Goal: Check status

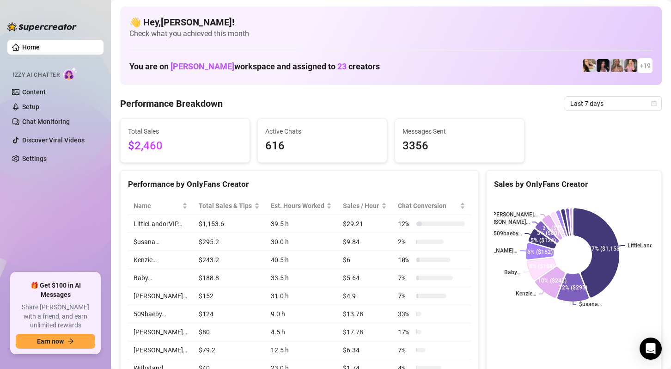
click at [619, 135] on div "Total Sales $2,460 Active Chats 616 Messages Sent 3356" at bounding box center [391, 140] width 549 height 44
click at [599, 103] on span "Last 7 days" at bounding box center [614, 104] width 86 height 14
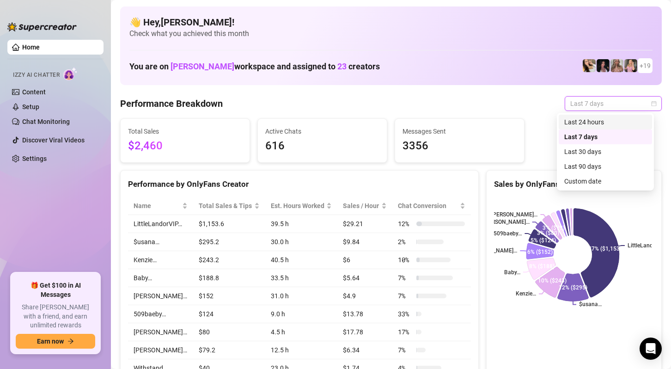
click at [594, 127] on div "Last 24 hours" at bounding box center [606, 122] width 82 height 10
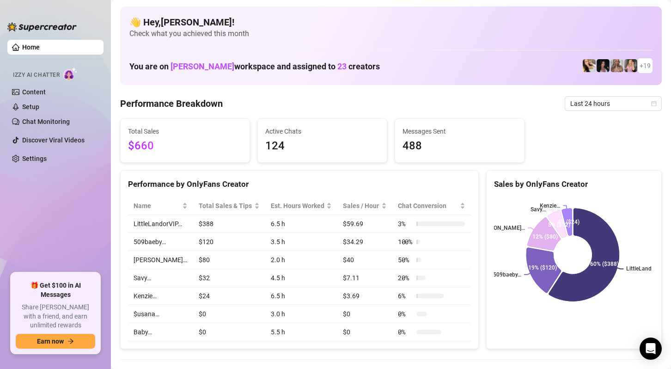
drag, startPoint x: 643, startPoint y: 166, endPoint x: 624, endPoint y: 160, distance: 19.2
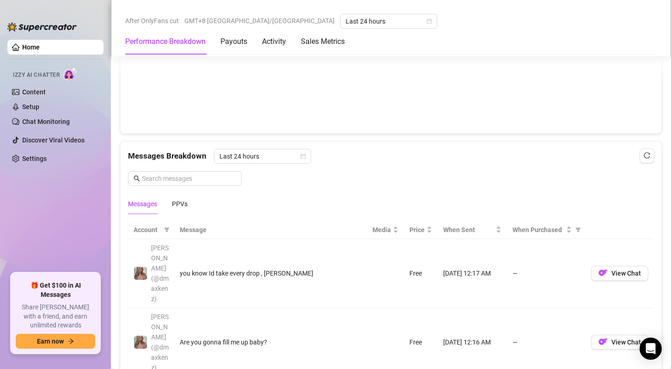
scroll to position [786, 0]
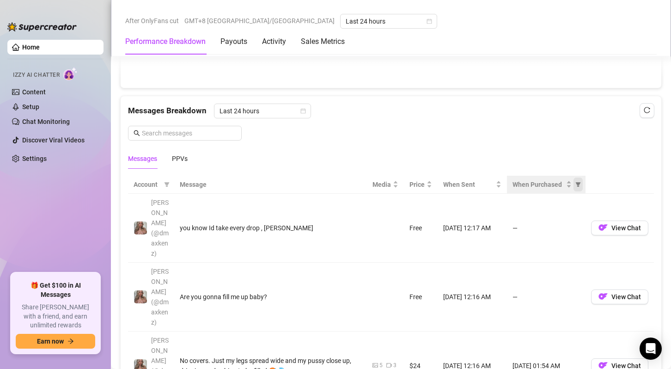
click at [576, 182] on icon "filter" at bounding box center [579, 185] width 6 height 6
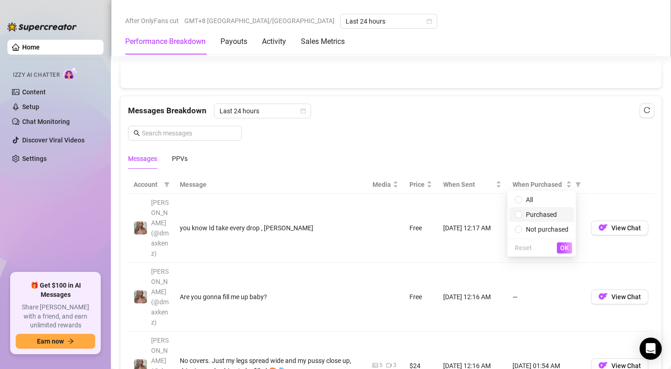
click at [546, 215] on span "Purchased" at bounding box center [541, 214] width 31 height 7
radio input "true"
click at [566, 244] on span "OK" at bounding box center [564, 247] width 9 height 7
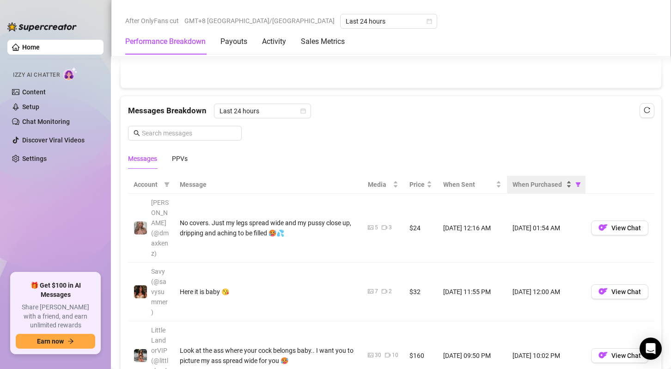
click at [551, 181] on span "When Purchased" at bounding box center [539, 184] width 52 height 10
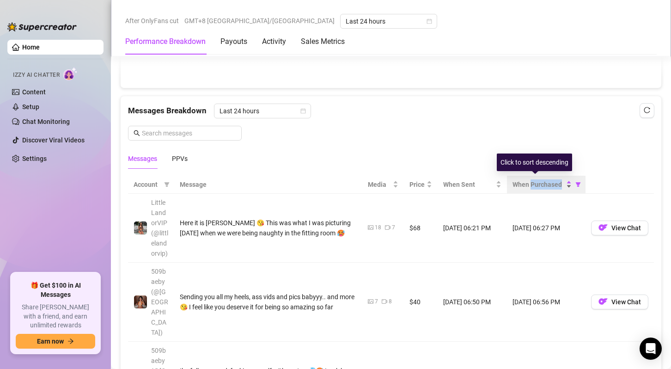
click at [551, 181] on span "When Purchased" at bounding box center [539, 184] width 52 height 10
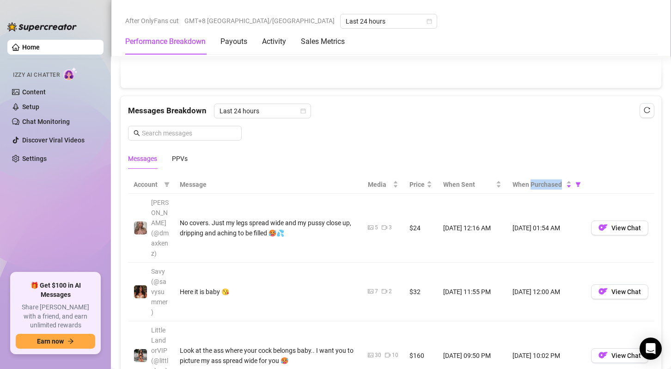
scroll to position [832, 0]
